Goal: Check status: Check status

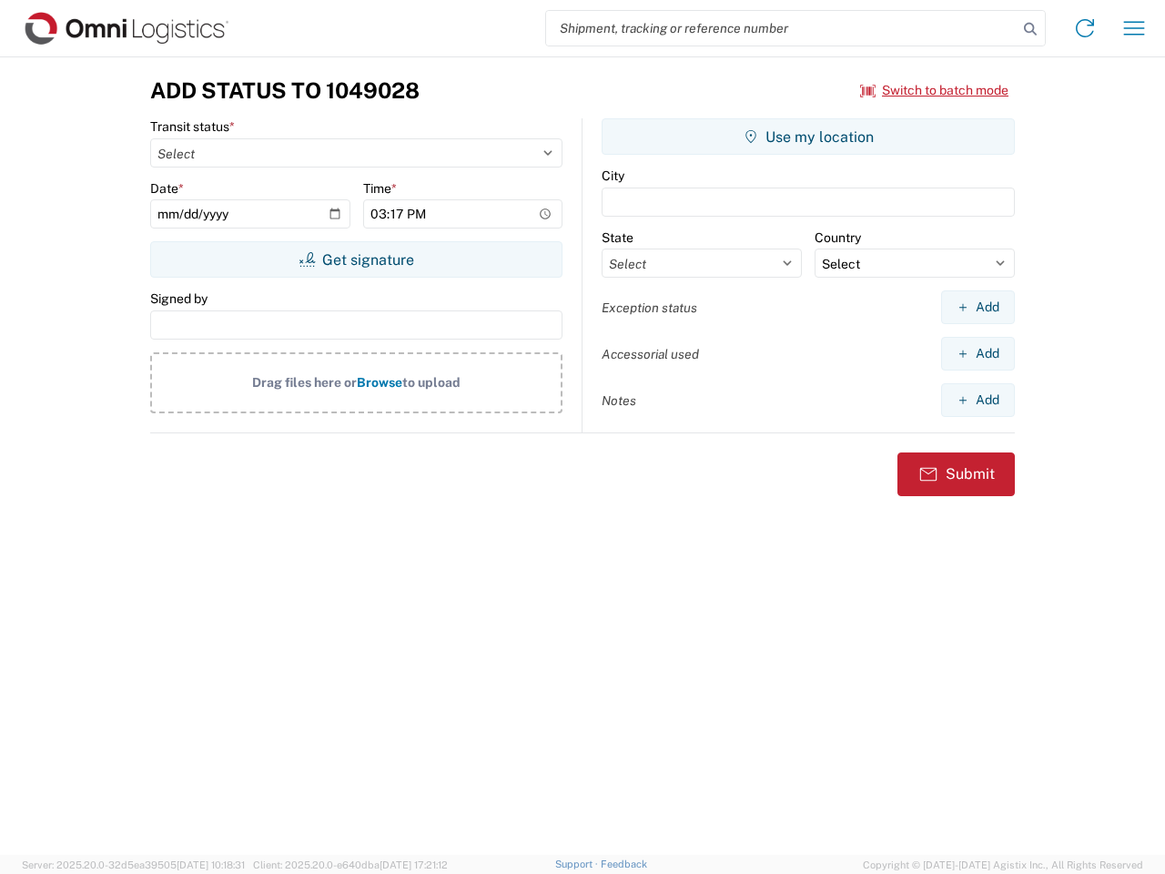
click at [782, 28] on input "search" at bounding box center [782, 28] width 472 height 35
click at [1031, 29] on icon at bounding box center [1030, 28] width 25 height 25
click at [1085, 28] on icon at bounding box center [1085, 28] width 29 height 29
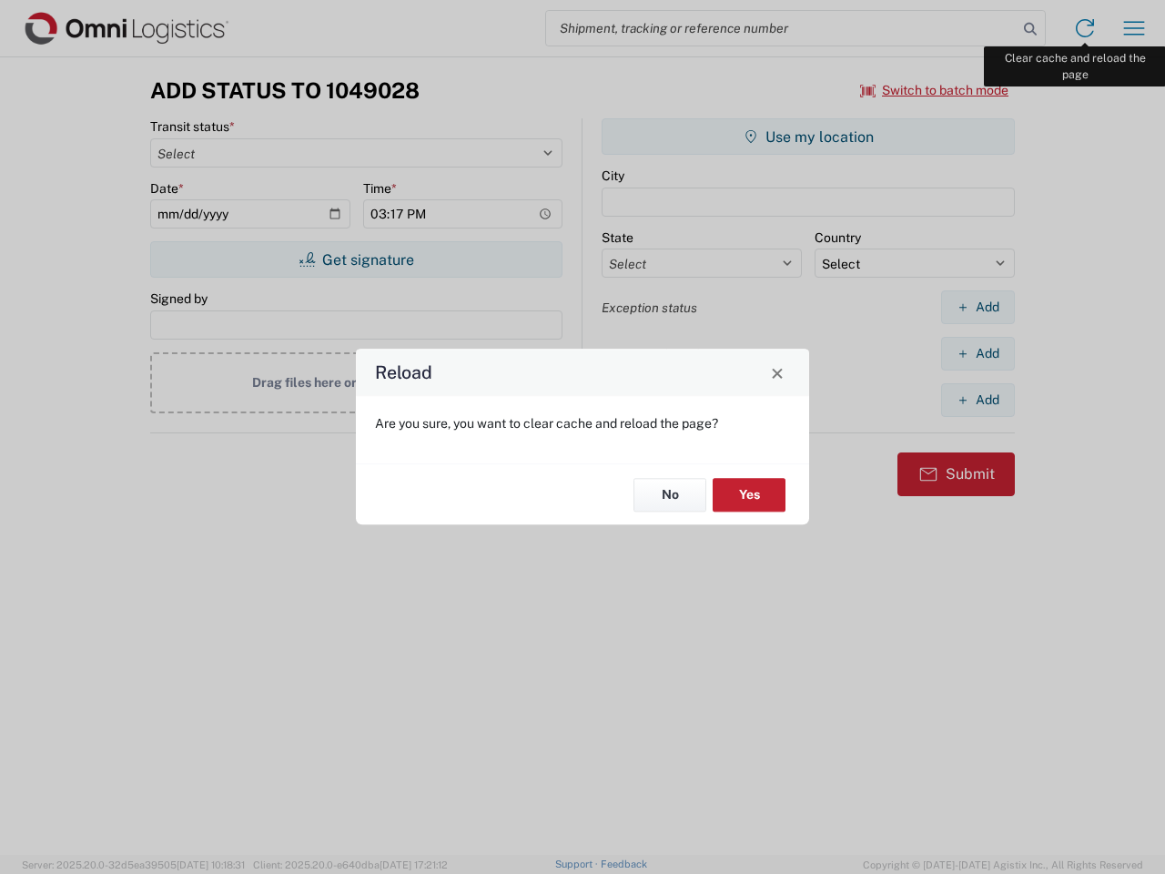
click at [1135, 28] on div "Reload Are you sure, you want to clear cache and reload the page? No Yes" at bounding box center [582, 437] width 1165 height 874
click at [935, 90] on div "Reload Are you sure, you want to clear cache and reload the page? No Yes" at bounding box center [582, 437] width 1165 height 874
click at [356, 260] on div "Reload Are you sure, you want to clear cache and reload the page? No Yes" at bounding box center [582, 437] width 1165 height 874
click at [809, 137] on div "Reload Are you sure, you want to clear cache and reload the page? No Yes" at bounding box center [582, 437] width 1165 height 874
click at [978, 307] on div "Reload Are you sure, you want to clear cache and reload the page? No Yes" at bounding box center [582, 437] width 1165 height 874
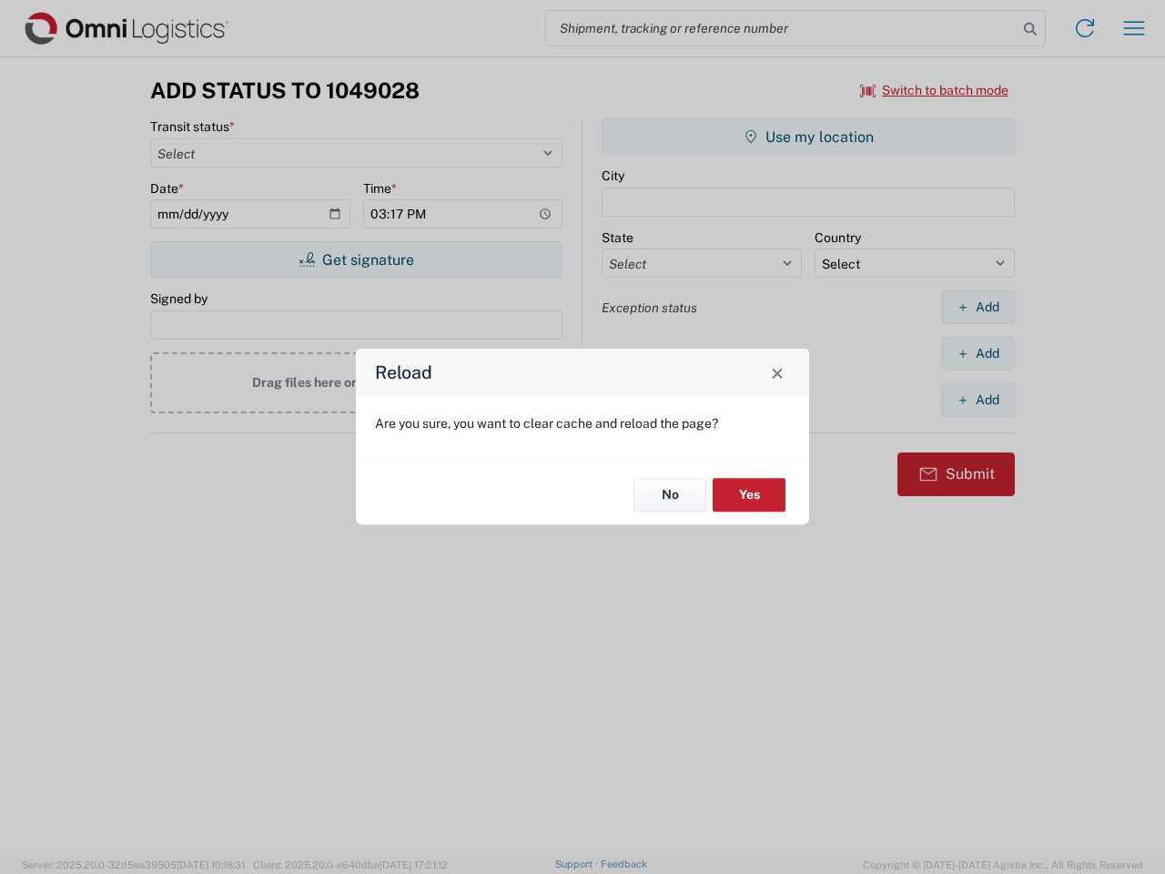
click at [978, 353] on div "Reload Are you sure, you want to clear cache and reload the page? No Yes" at bounding box center [582, 437] width 1165 height 874
click at [978, 400] on div "Reload Are you sure, you want to clear cache and reload the page? No Yes" at bounding box center [582, 437] width 1165 height 874
